Goal: Communication & Community: Participate in discussion

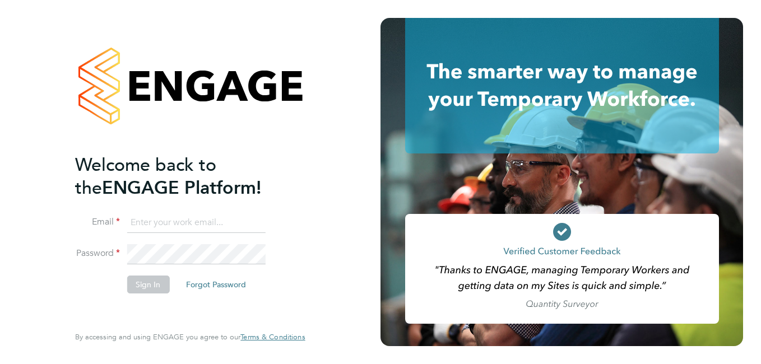
type input "[PERSON_NAME][EMAIL_ADDRESS][DOMAIN_NAME]"
click at [195, 242] on li "Email [PERSON_NAME][EMAIL_ADDRESS][DOMAIN_NAME]" at bounding box center [184, 228] width 219 height 31
click at [161, 285] on button "Sign In" at bounding box center [148, 285] width 43 height 18
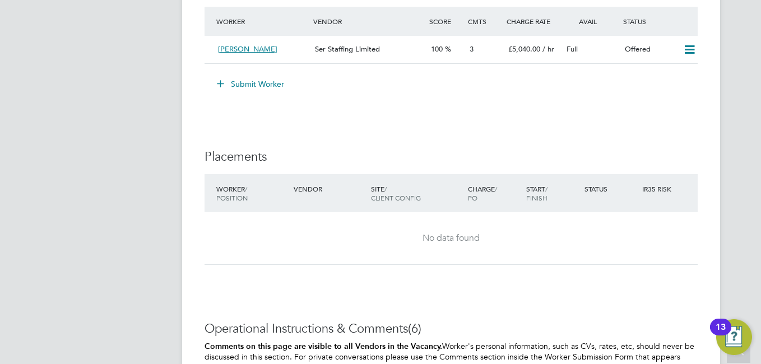
scroll to position [1289, 0]
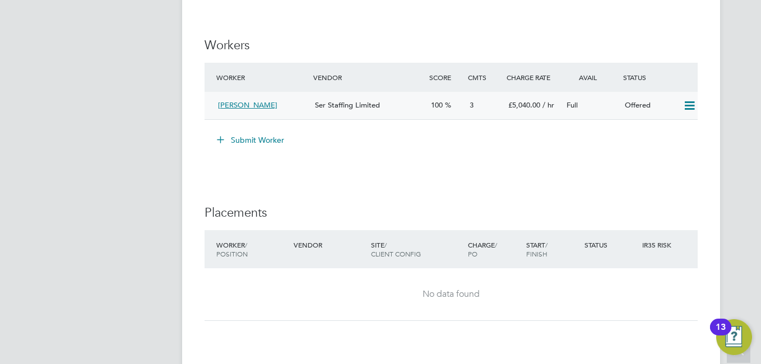
click at [690, 107] on icon at bounding box center [690, 105] width 14 height 9
click at [684, 126] on li "Confirm" at bounding box center [673, 130] width 43 height 16
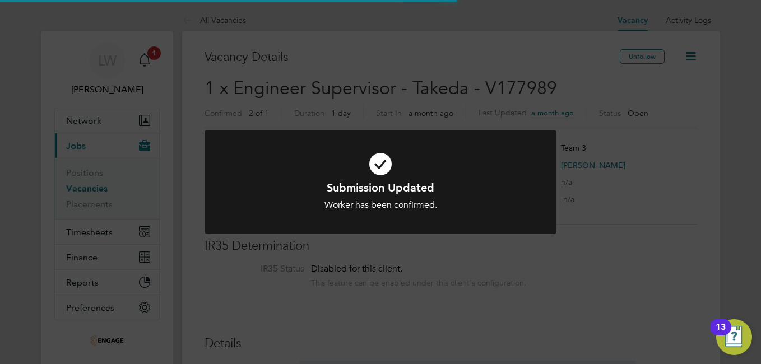
scroll to position [33, 98]
click at [609, 171] on div "Submission Updated Worker has been confirmed. Cancel Okay" at bounding box center [380, 182] width 761 height 364
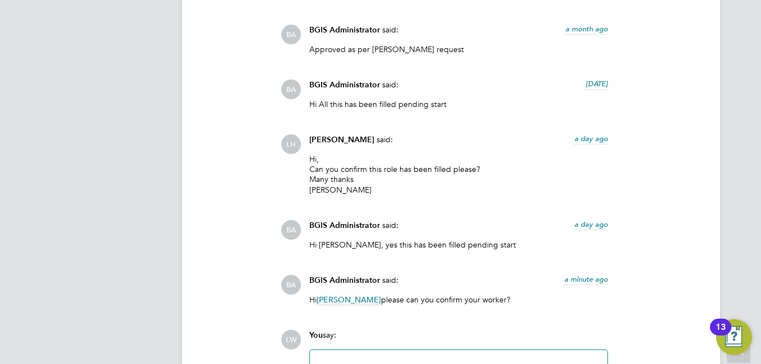
scroll to position [1962, 0]
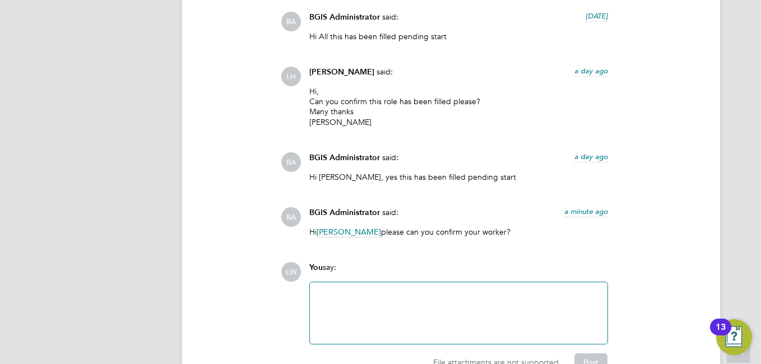
click at [383, 299] on div at bounding box center [459, 313] width 284 height 48
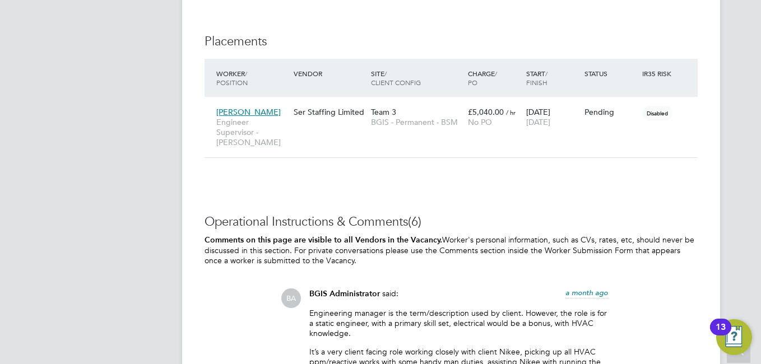
scroll to position [1233, 0]
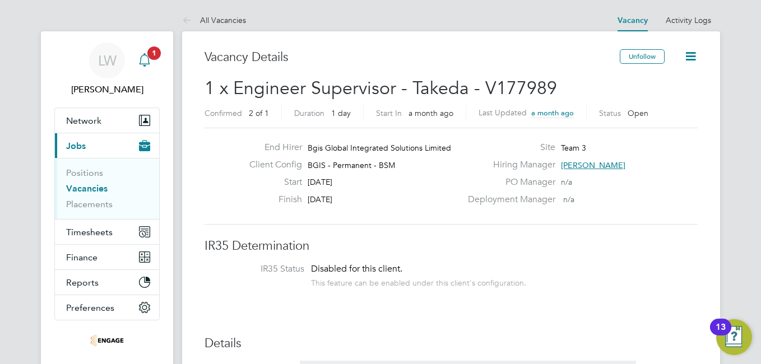
click at [151, 59] on app-alerts-badge "1" at bounding box center [154, 52] width 15 height 15
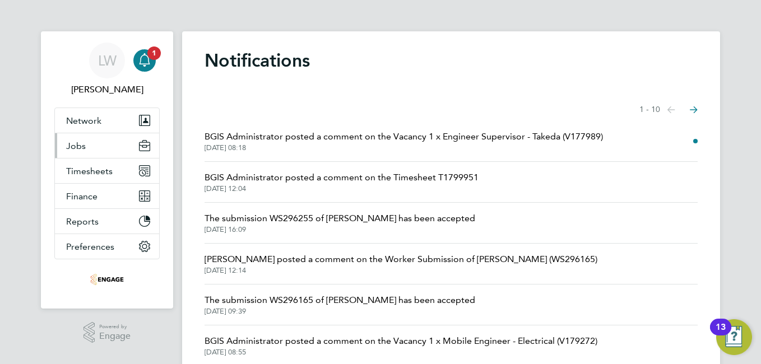
click at [80, 146] on span "Jobs" at bounding box center [76, 146] width 20 height 11
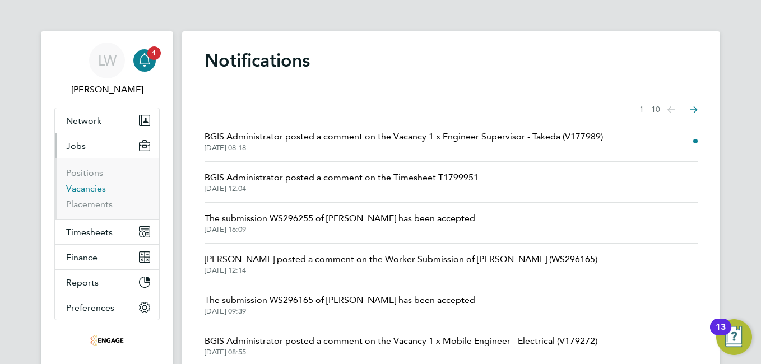
click at [92, 189] on link "Vacancies" at bounding box center [86, 188] width 40 height 11
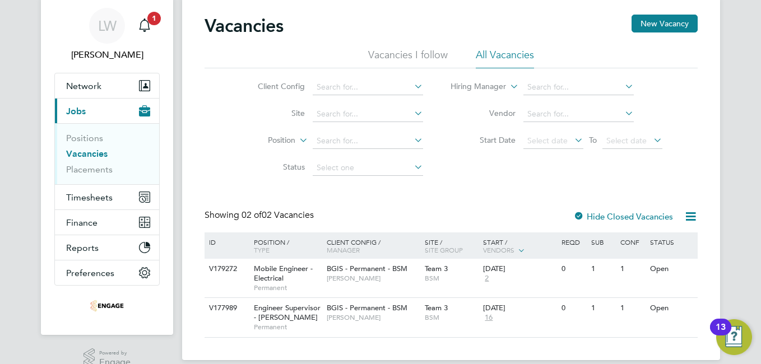
scroll to position [54, 0]
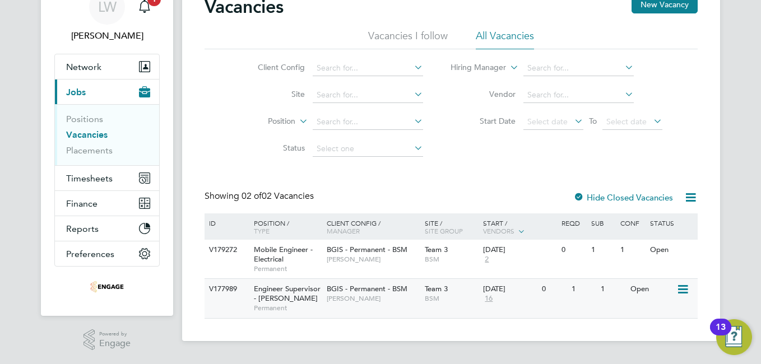
click at [362, 297] on span "Toby Bavester" at bounding box center [373, 298] width 92 height 9
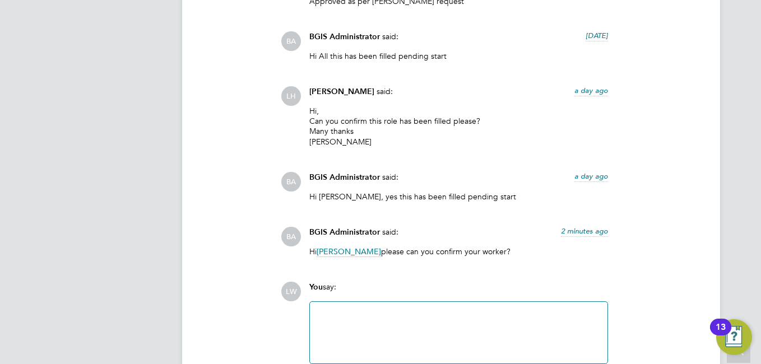
scroll to position [1962, 0]
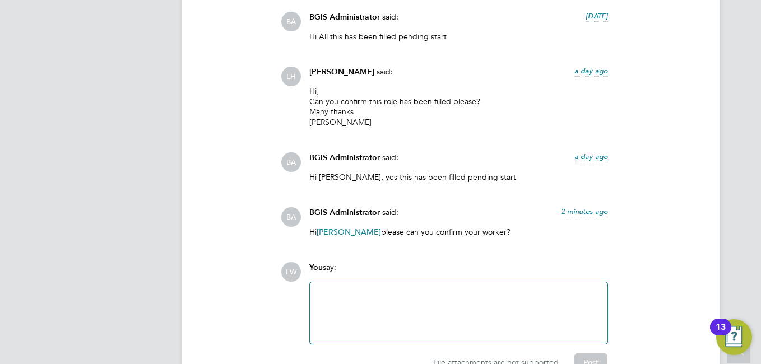
click at [406, 300] on div at bounding box center [459, 313] width 284 height 48
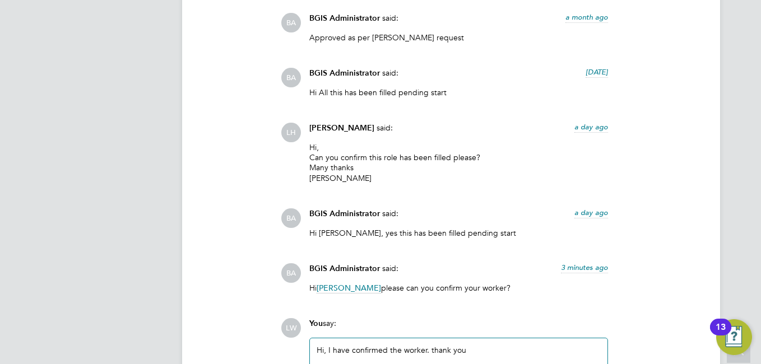
scroll to position [2016, 0]
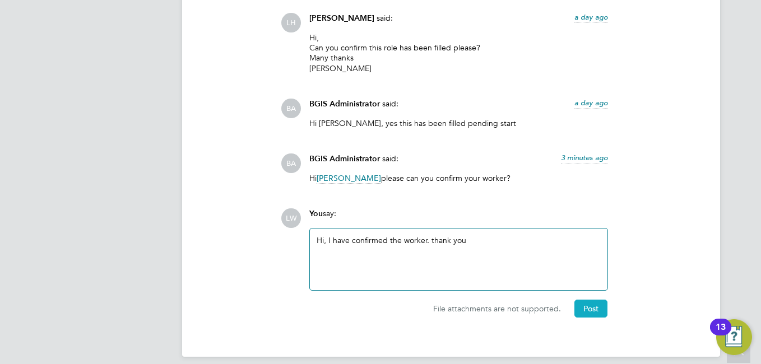
click at [585, 303] on button "Post" at bounding box center [591, 309] width 33 height 18
